Goal: Find contact information: Find contact information

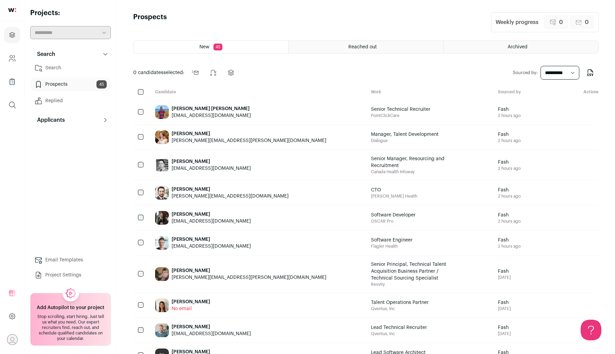
click at [277, 170] on span "Canada Health Infoway" at bounding box center [412, 171] width 82 height 5
click at [202, 158] on div "Kenny Ramalho kennyramalho_gss@hotmail.com" at bounding box center [211, 164] width 79 height 19
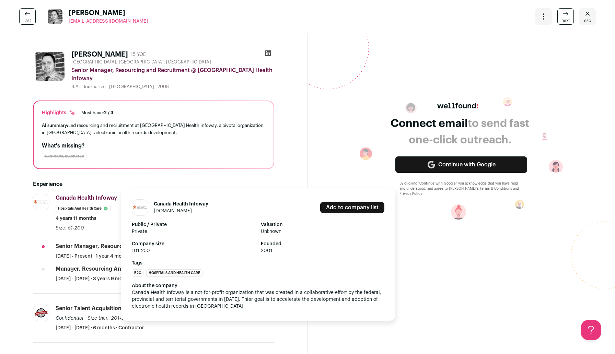
click at [165, 211] on link "infoway-inforoute.ca" at bounding box center [173, 211] width 38 height 5
drag, startPoint x: 127, startPoint y: 192, endPoint x: 57, endPoint y: 188, distance: 69.8
click at [57, 194] on div "Canada Health Infoway Canada Health Infoway infoway-inforoute.ca Add to company…" at bounding box center [165, 213] width 219 height 38
copy span "Canada Health Infoway"
click at [173, 212] on link "infoway-inforoute.ca" at bounding box center [173, 211] width 38 height 5
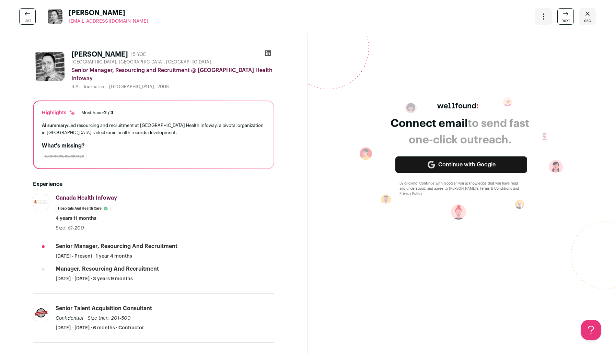
drag, startPoint x: 146, startPoint y: 22, endPoint x: 67, endPoint y: 23, distance: 78.3
click at [67, 23] on div "last Kenny Ramalho kennyramalho_gss@hotmail.com More actions Change project Mov…" at bounding box center [307, 16] width 615 height 33
copy span "[EMAIL_ADDRESS][DOMAIN_NAME]"
click at [277, 17] on icon "Close" at bounding box center [588, 14] width 8 height 8
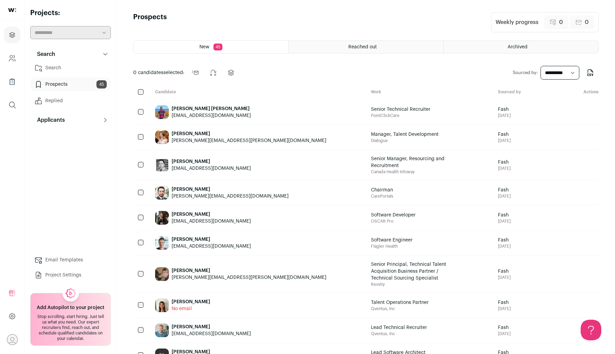
click at [230, 197] on div "[PERSON_NAME][EMAIL_ADDRESS][DOMAIN_NAME]" at bounding box center [230, 196] width 117 height 7
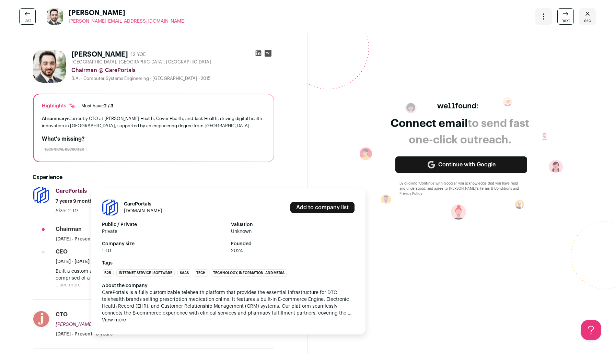
click at [136, 210] on link "[DOMAIN_NAME]" at bounding box center [143, 211] width 38 height 5
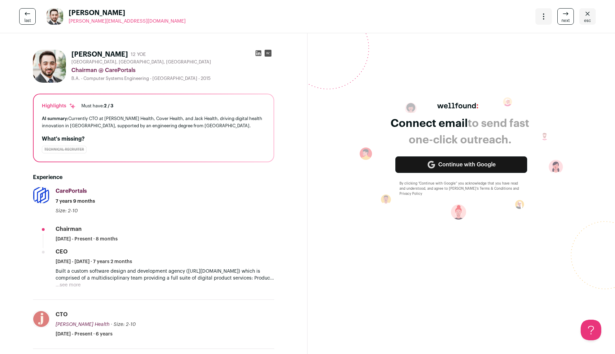
drag, startPoint x: 153, startPoint y: 20, endPoint x: 68, endPoint y: 23, distance: 85.2
click at [68, 23] on div "last Abdullah Adeeb [EMAIL_ADDRESS][PERSON_NAME][DOMAIN_NAME] More actions Chan…" at bounding box center [307, 16] width 615 height 33
copy span "[PERSON_NAME][EMAIL_ADDRESS][DOMAIN_NAME]"
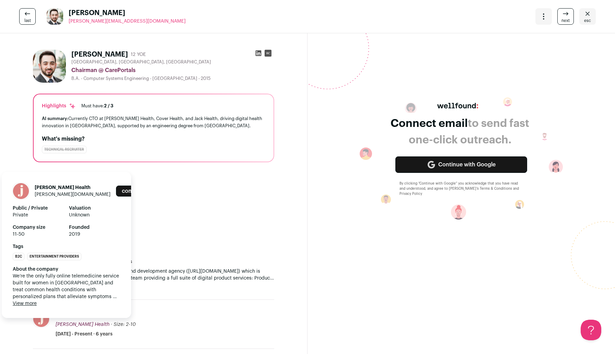
click at [47, 197] on link "[PERSON_NAME][DOMAIN_NAME]" at bounding box center [73, 194] width 76 height 5
